Goal: Information Seeking & Learning: Learn about a topic

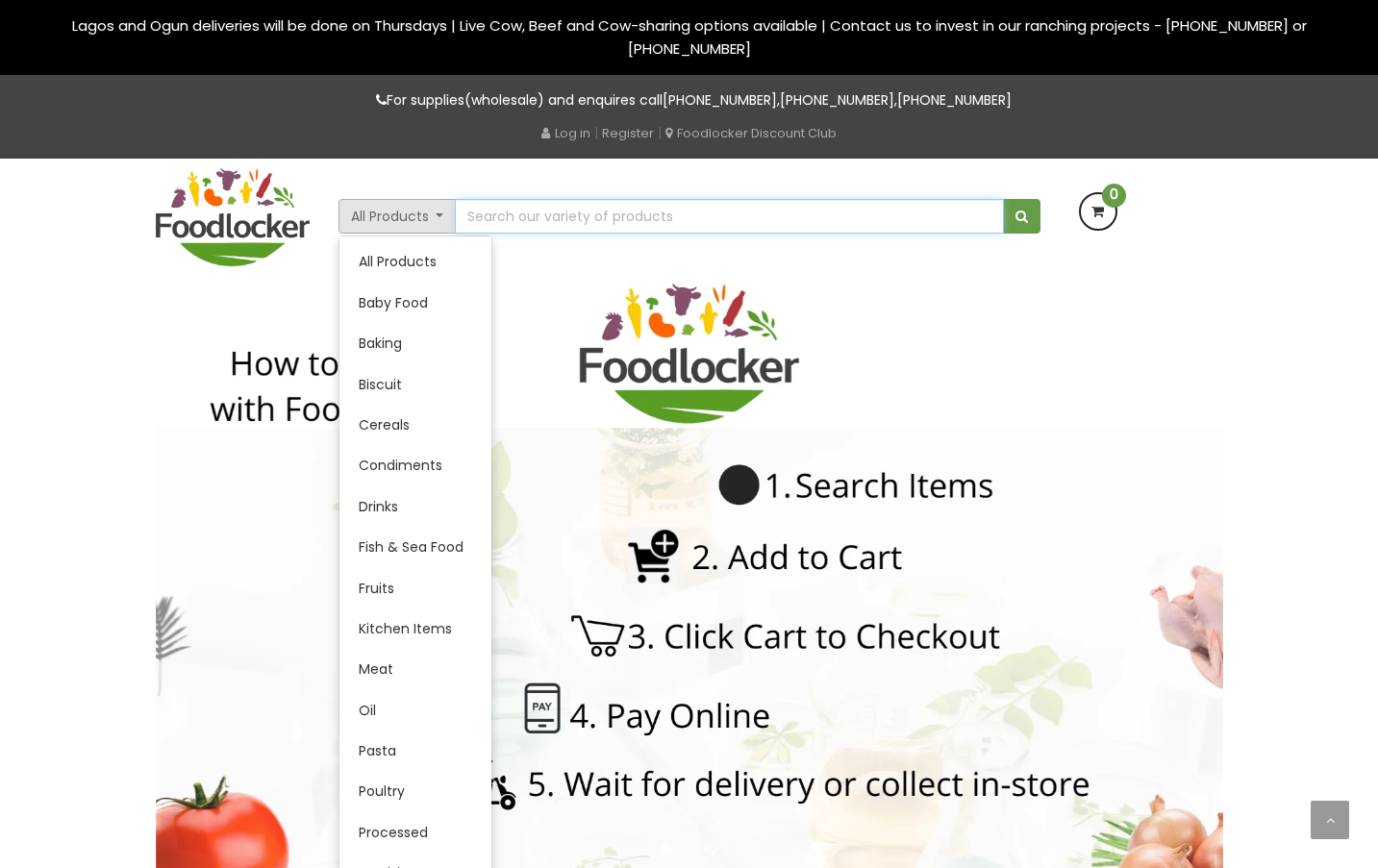
click at [632, 213] on input "text" at bounding box center [729, 216] width 548 height 35
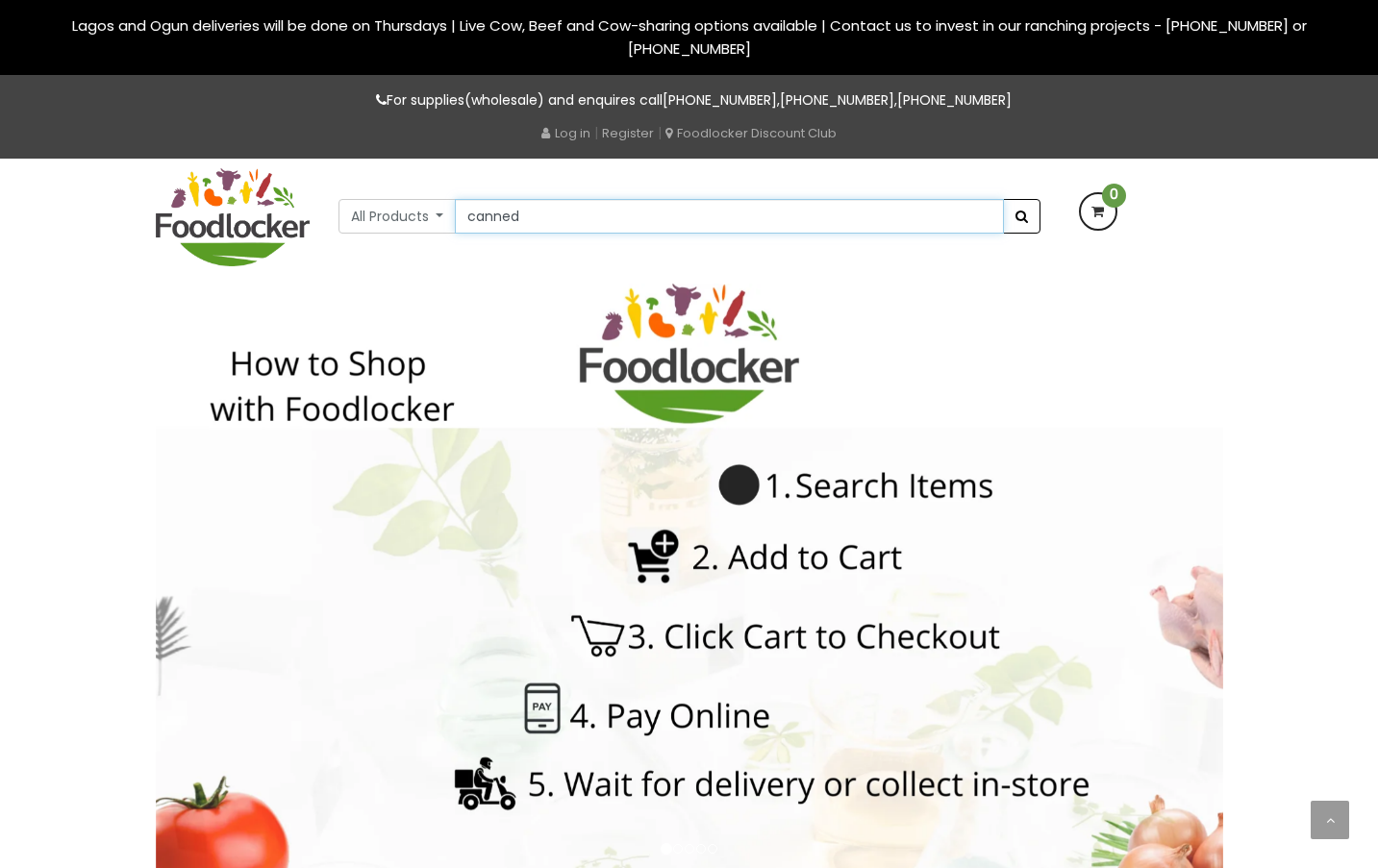
type input "canned"
click at [1015, 218] on span "submit" at bounding box center [1021, 217] width 13 height 14
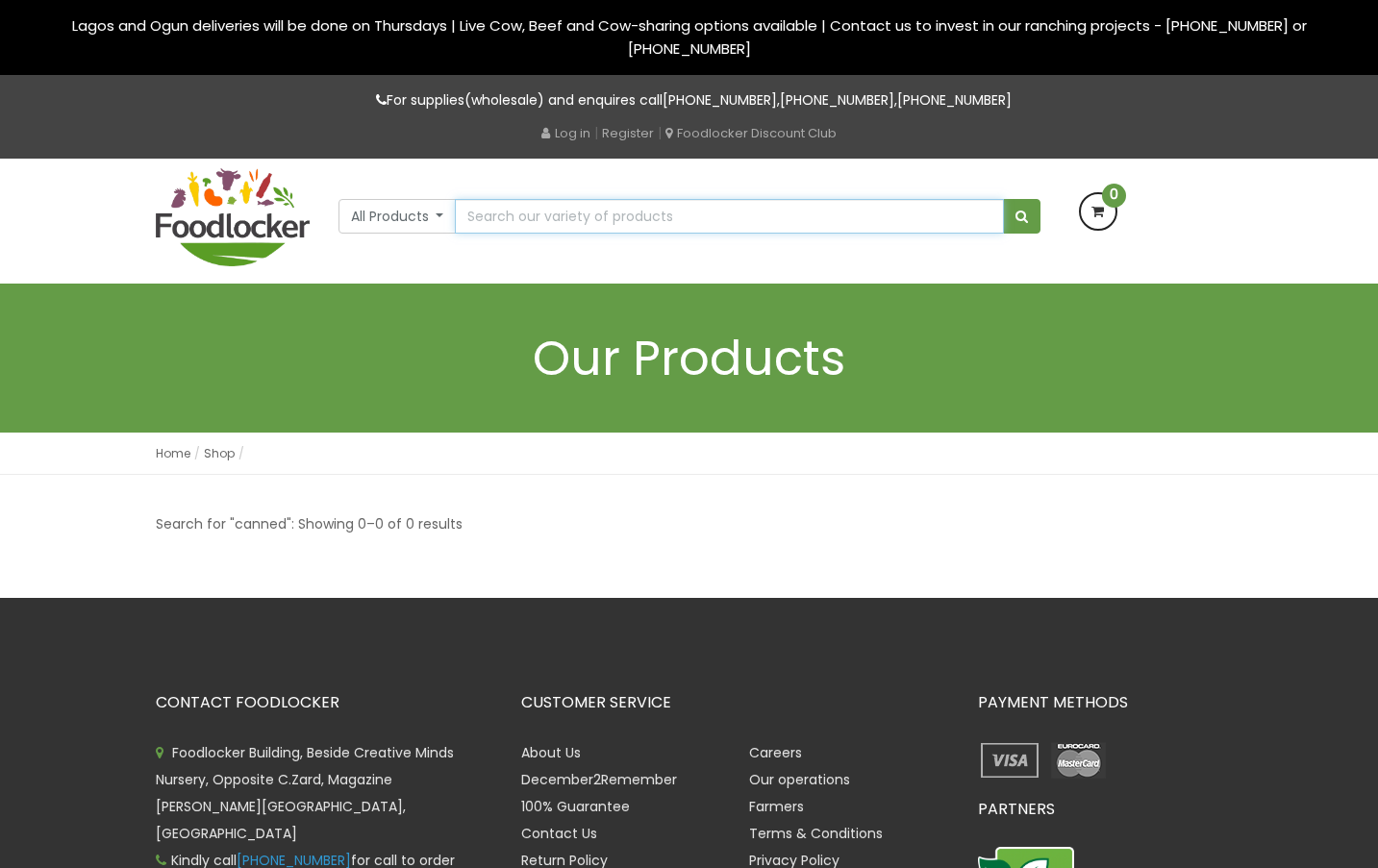
click at [486, 210] on input "text" at bounding box center [729, 216] width 548 height 35
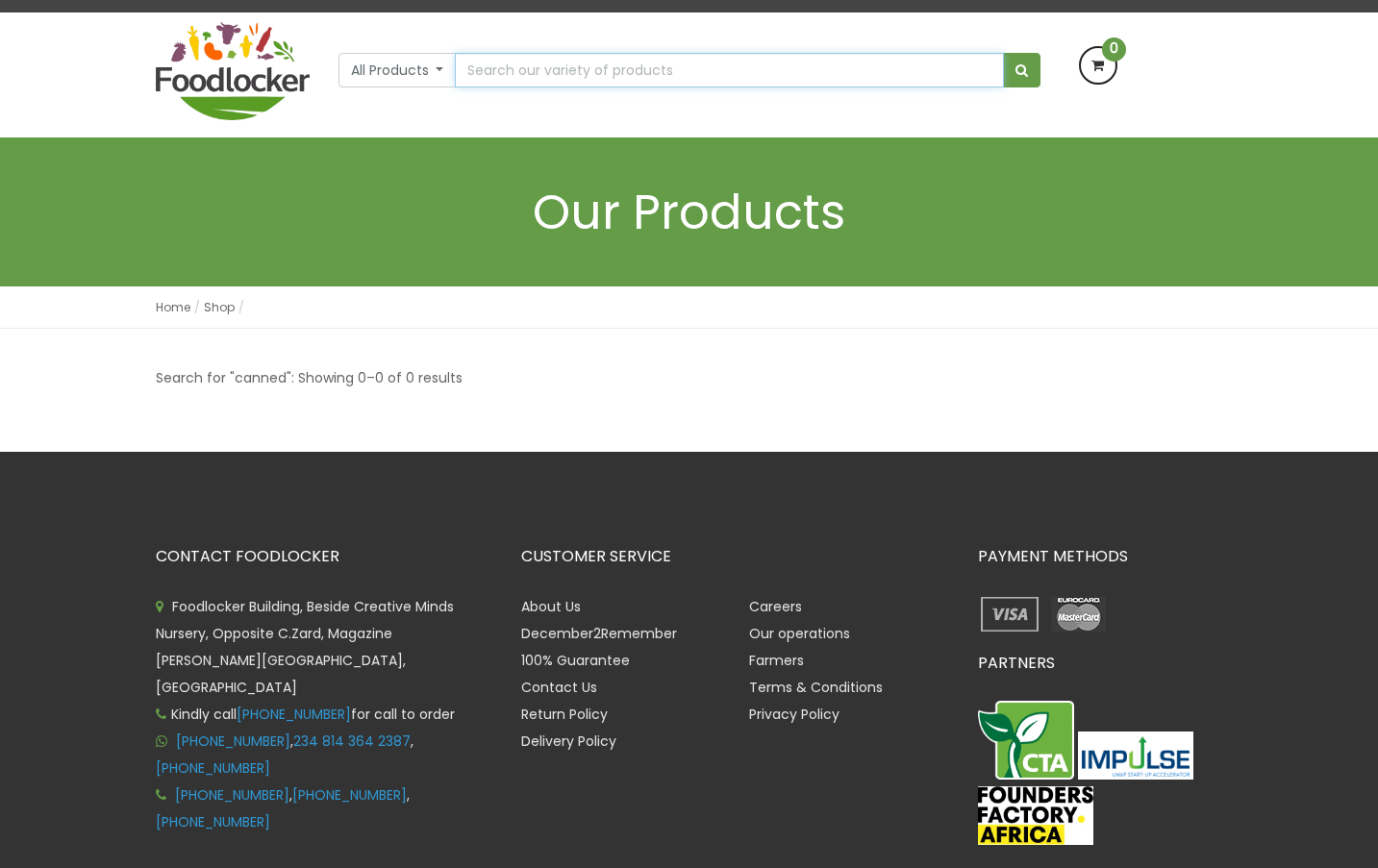
scroll to position [154, 0]
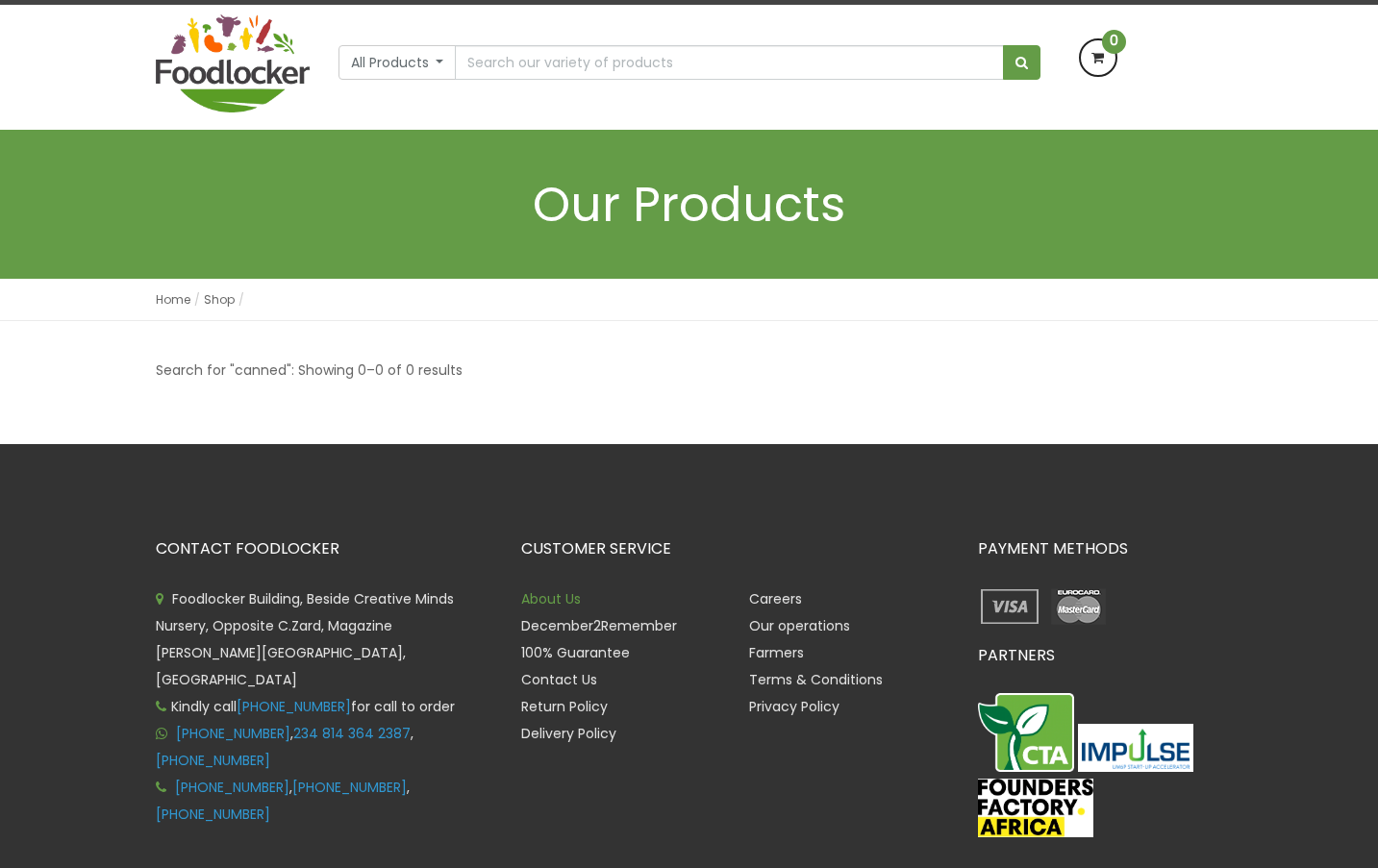
click at [534, 598] on link "About Us" at bounding box center [551, 598] width 59 height 19
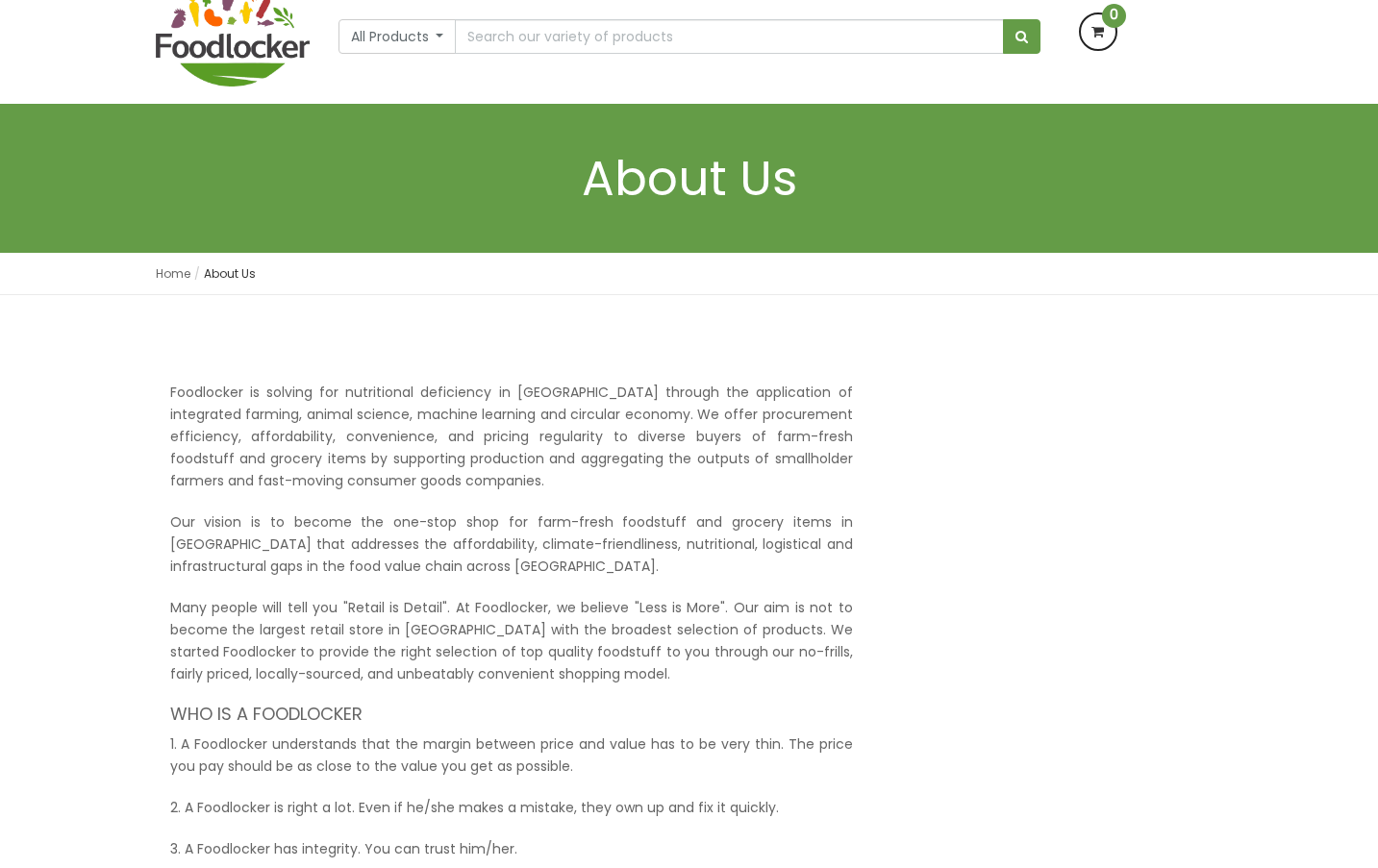
scroll to position [193, 0]
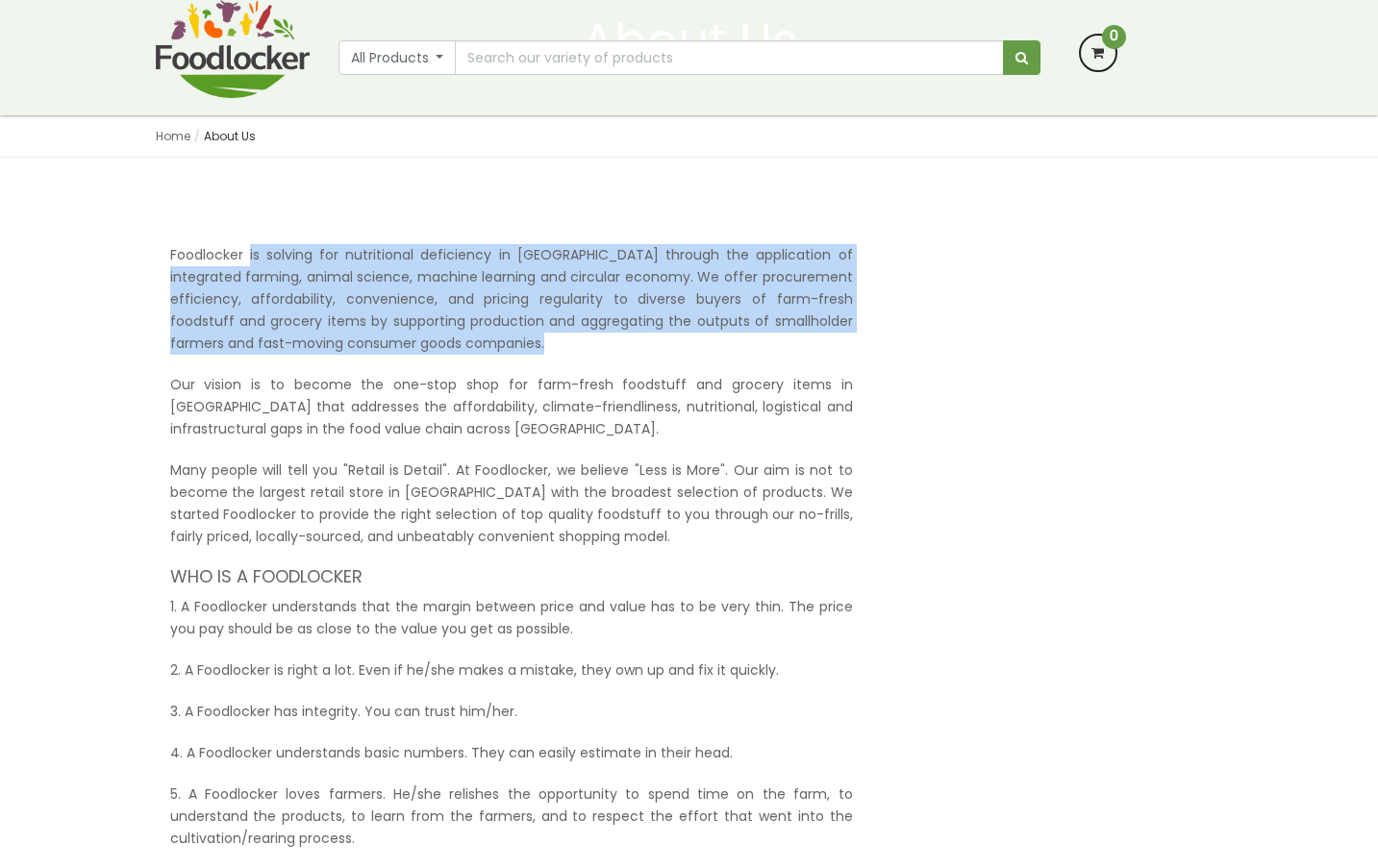
drag, startPoint x: 163, startPoint y: 249, endPoint x: 467, endPoint y: 346, distance: 319.1
click at [467, 346] on div "Foodlocker is solving for nutritional deficiency in [GEOGRAPHIC_DATA] through t…" at bounding box center [512, 779] width 712 height 1070
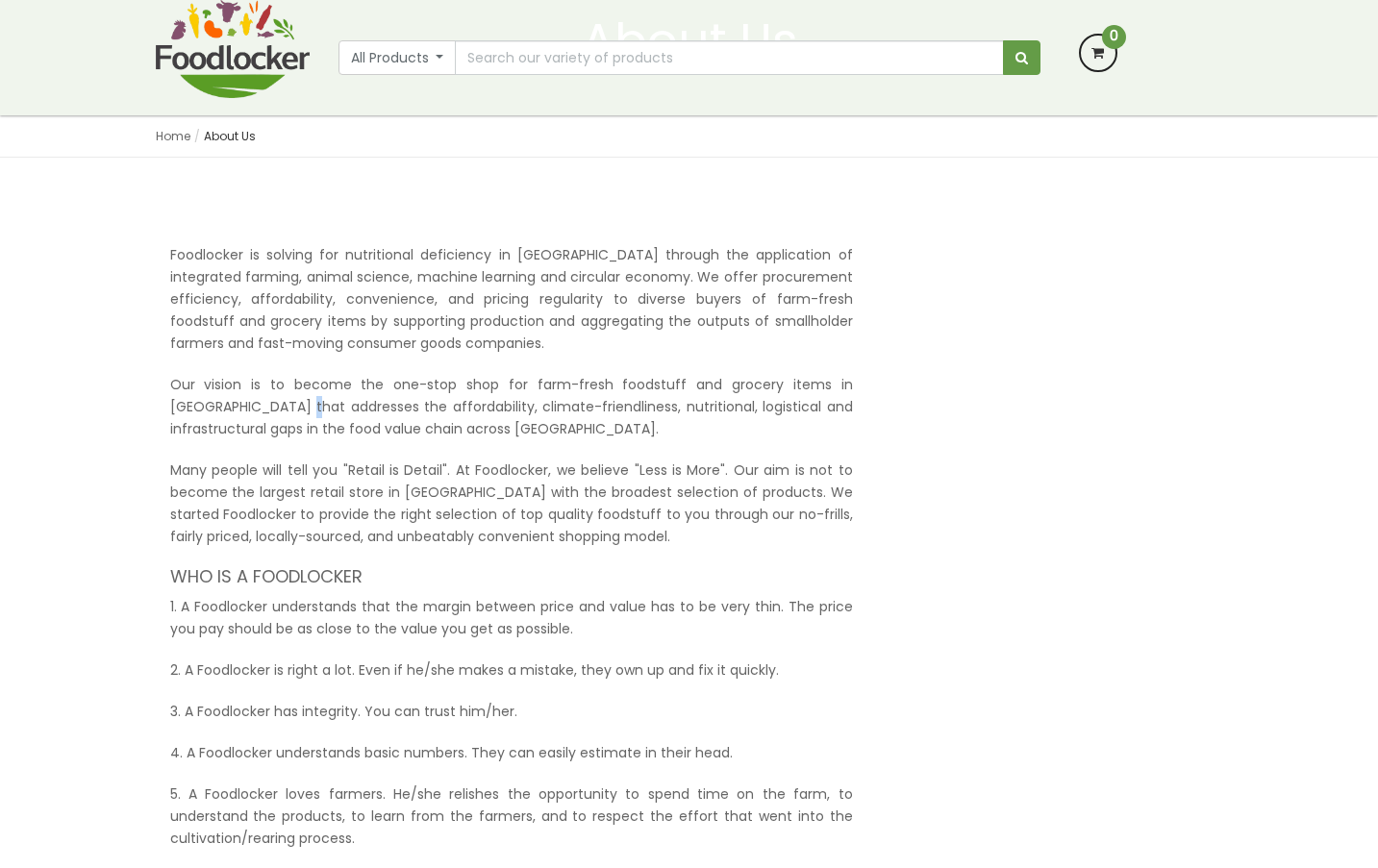
click at [220, 397] on p "Our vision is to become the one-stop shop for farm-fresh foodstuff and grocery …" at bounding box center [511, 406] width 683 height 66
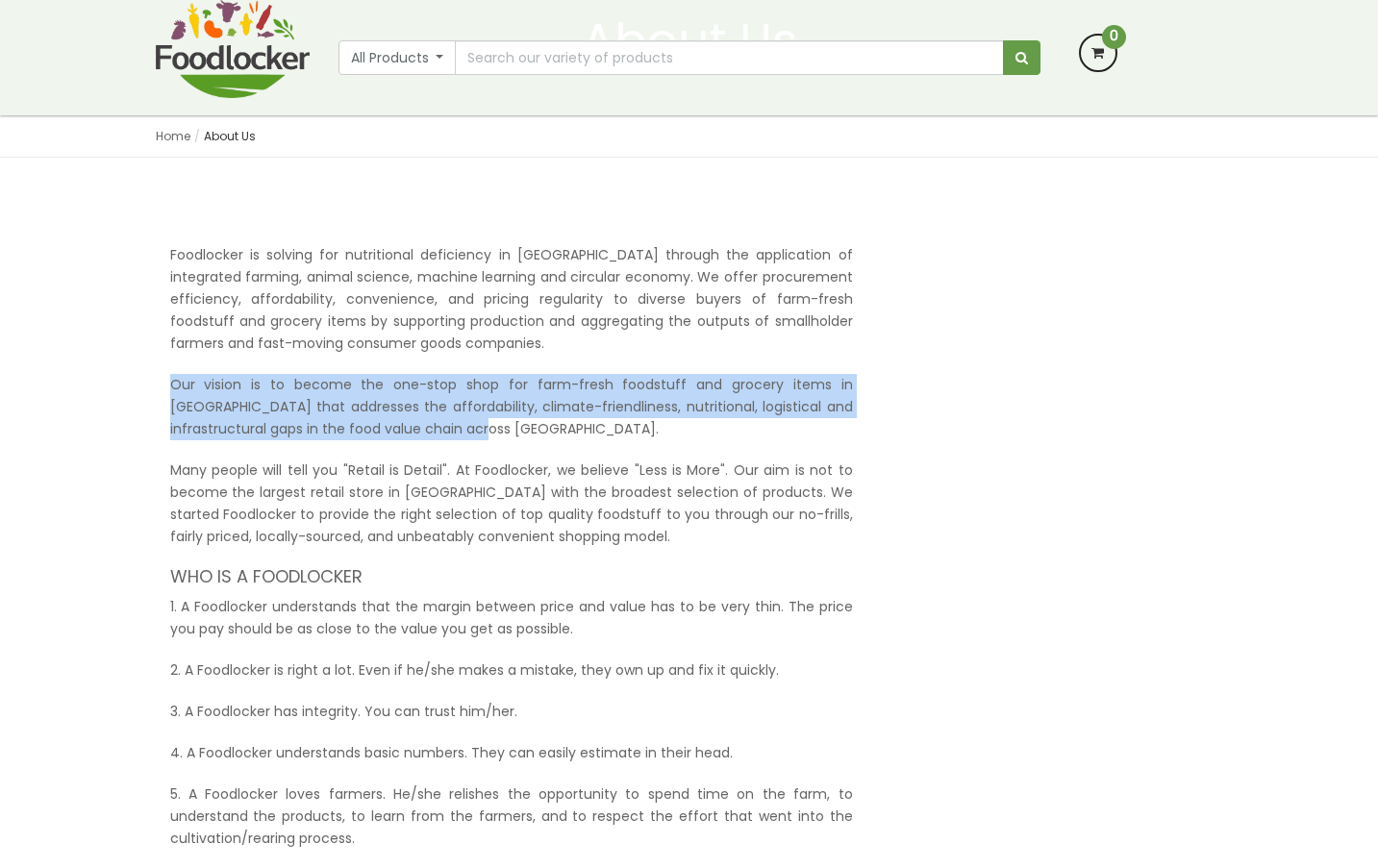
drag, startPoint x: 166, startPoint y: 384, endPoint x: 423, endPoint y: 424, distance: 260.1
click at [423, 424] on div "Foodlocker is solving for nutritional deficiency in [GEOGRAPHIC_DATA] through t…" at bounding box center [512, 779] width 712 height 1070
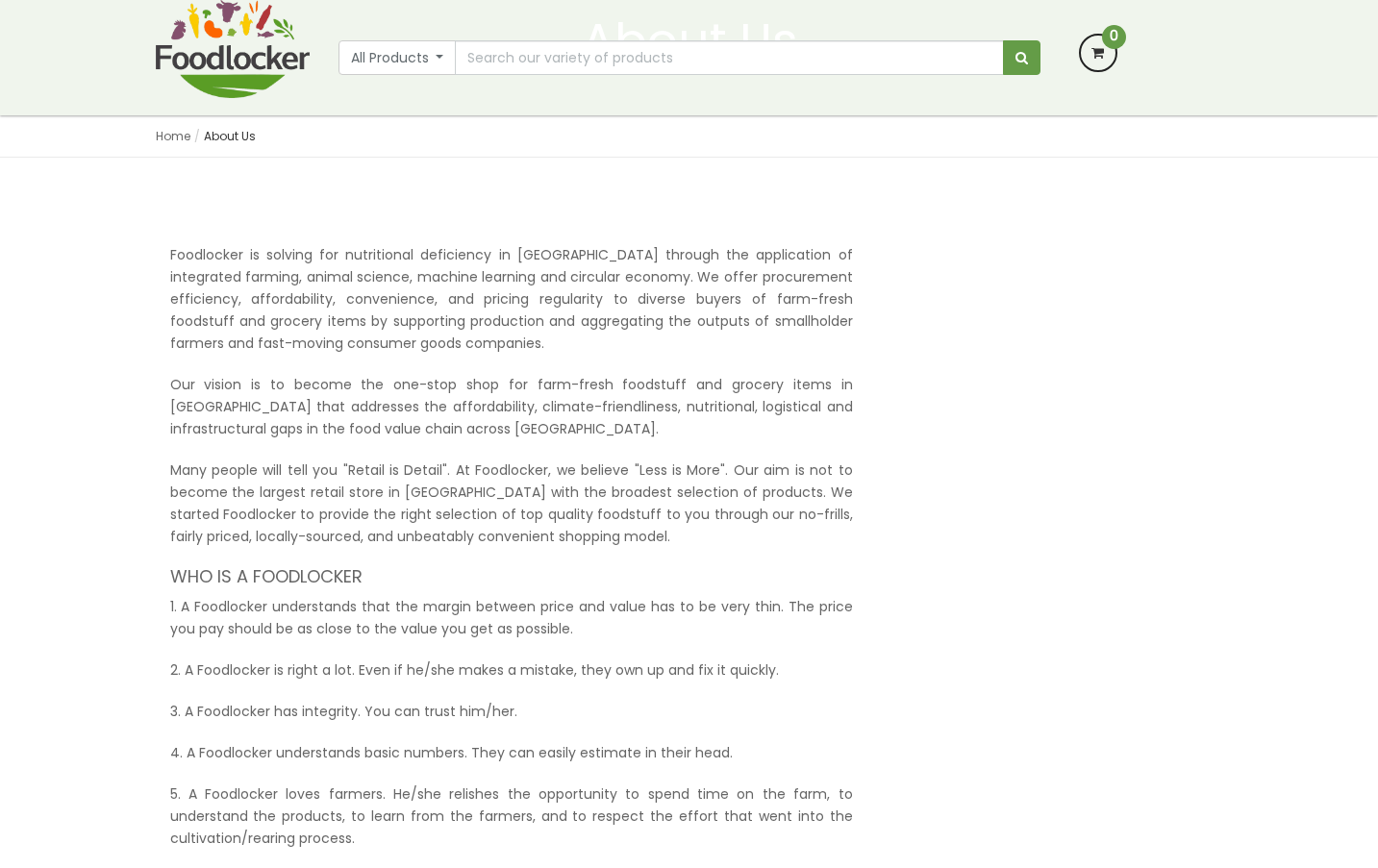
click at [301, 462] on p "Many people will tell you "Retail is Detail". At Foodlocker, we believe "Less i…" at bounding box center [511, 503] width 683 height 88
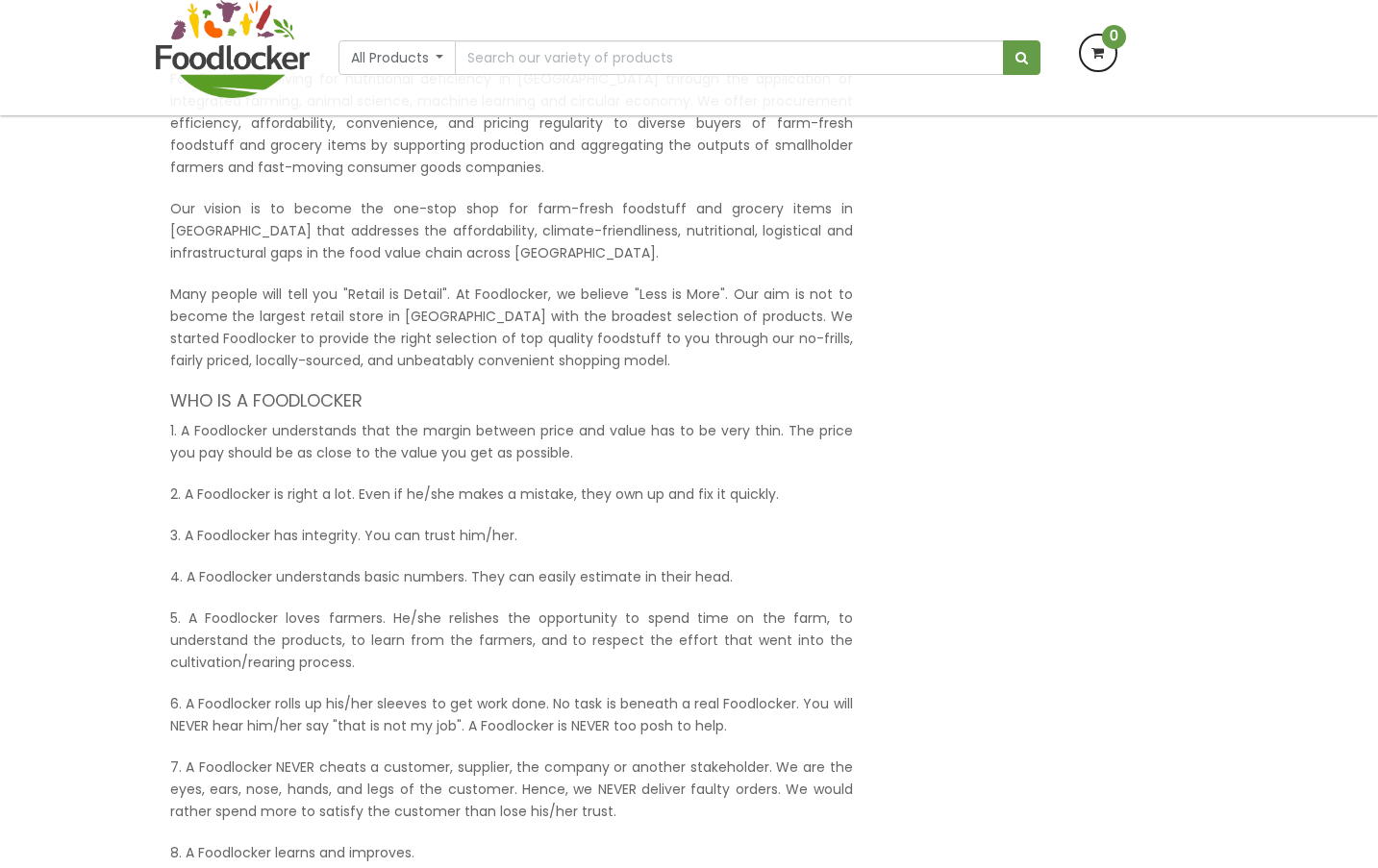
scroll to position [385, 0]
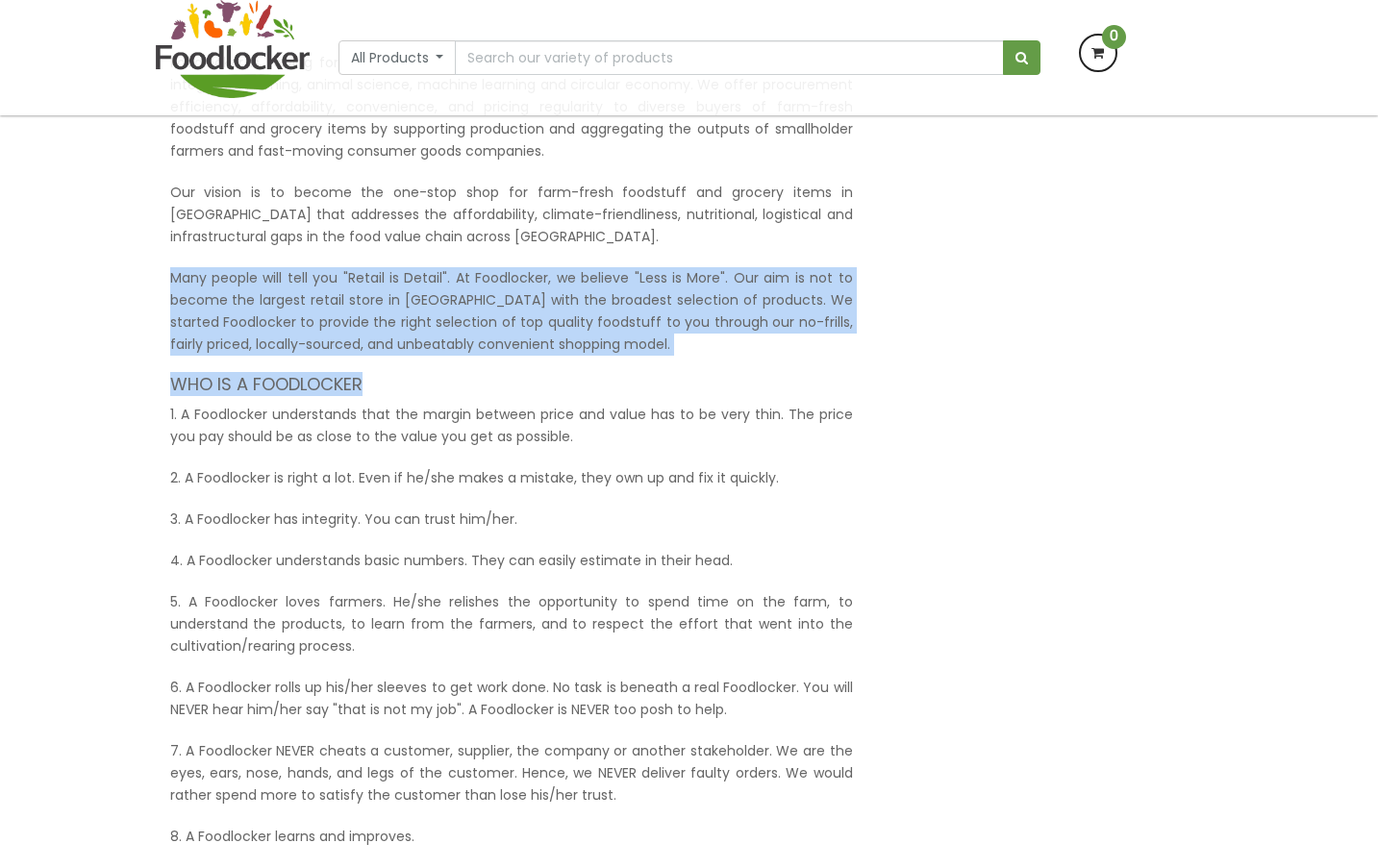
drag, startPoint x: 182, startPoint y: 277, endPoint x: 685, endPoint y: 359, distance: 509.6
click at [685, 359] on div "Foodlocker is solving for nutritional deficiency in [GEOGRAPHIC_DATA] through t…" at bounding box center [512, 587] width 712 height 1070
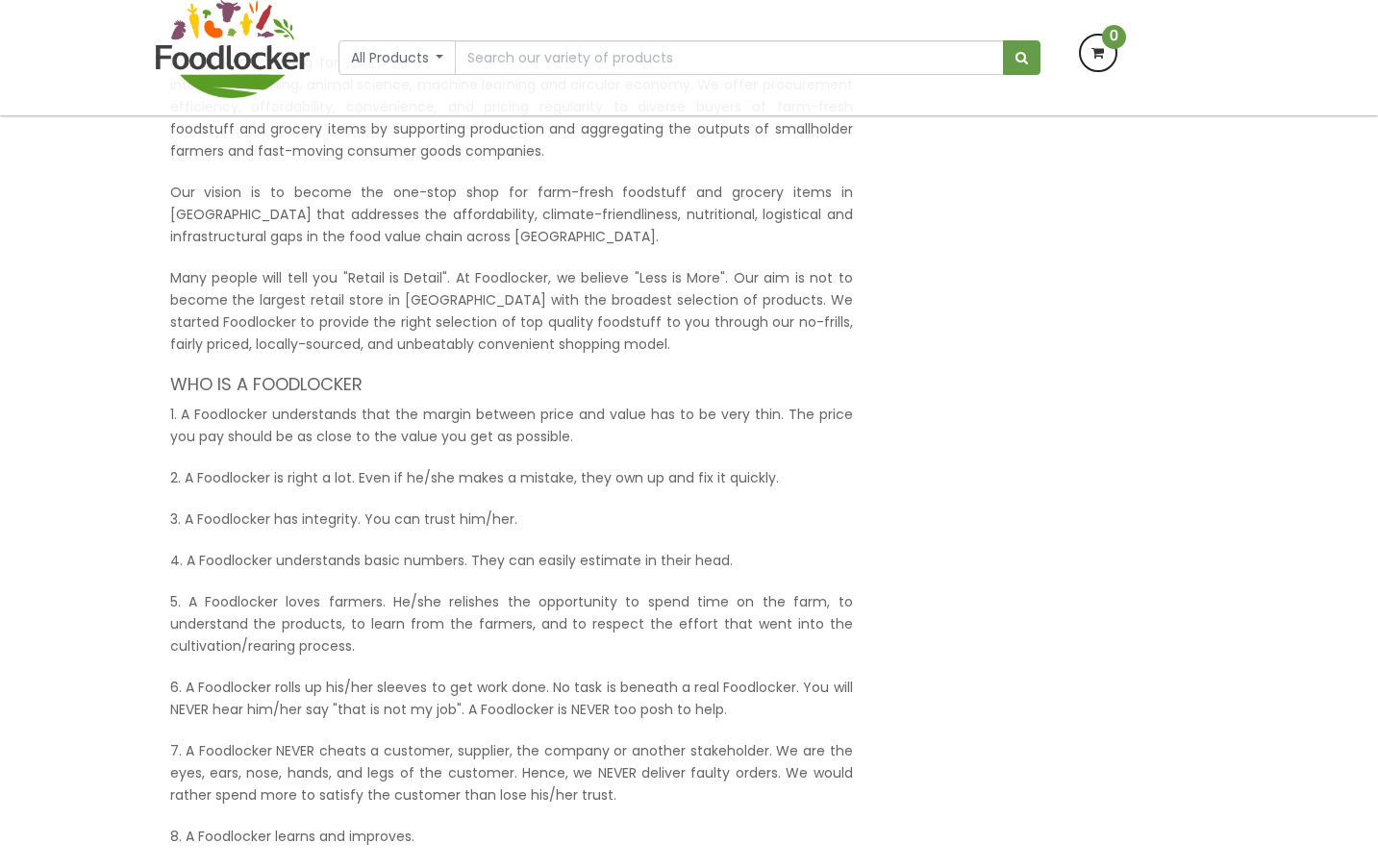
click at [450, 480] on p "2. A Foodlocker is right a lot. Even if he/she makes a mistake, they own up and…" at bounding box center [511, 478] width 683 height 22
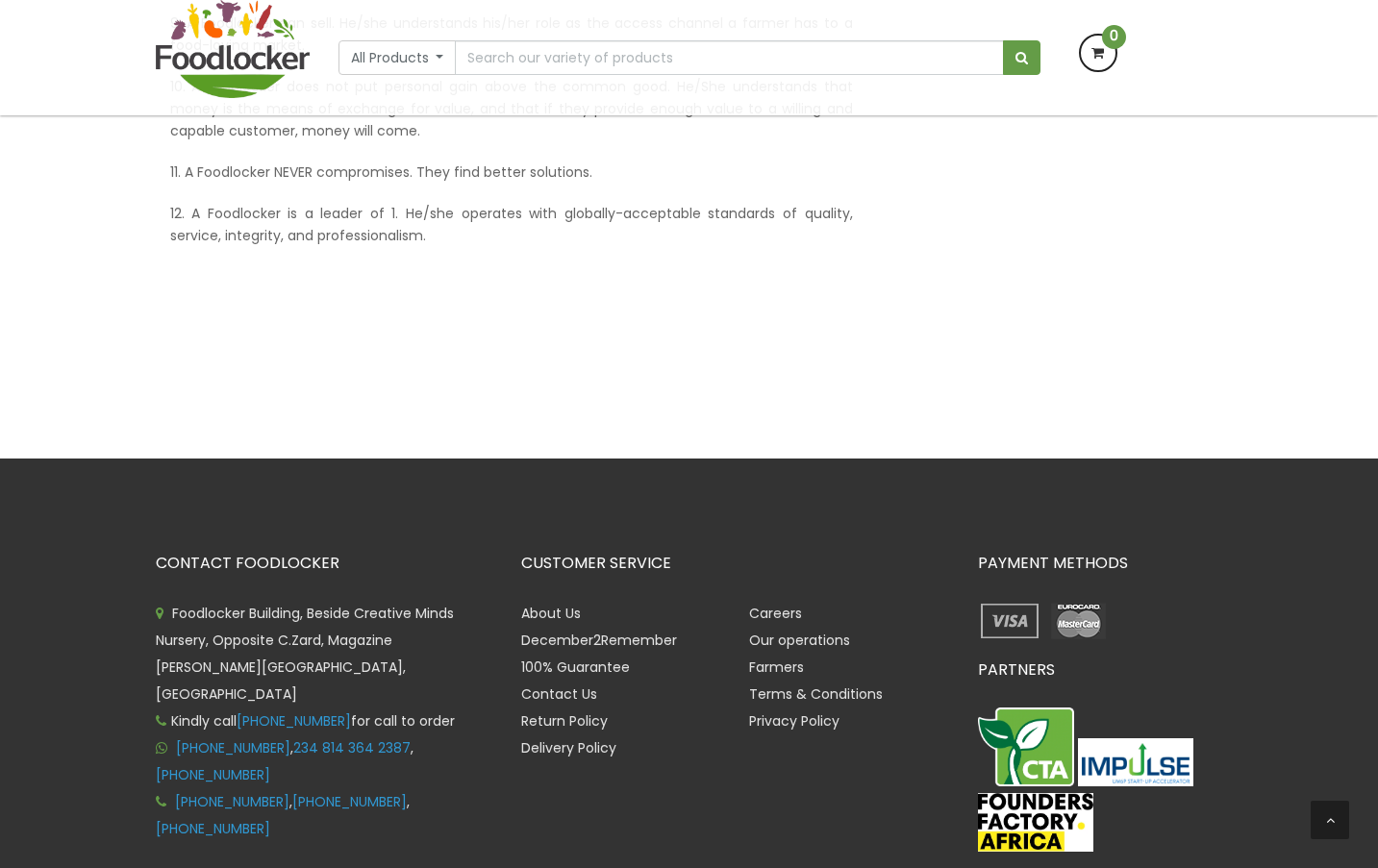
scroll to position [1250, 0]
